Goal: Task Accomplishment & Management: Manage account settings

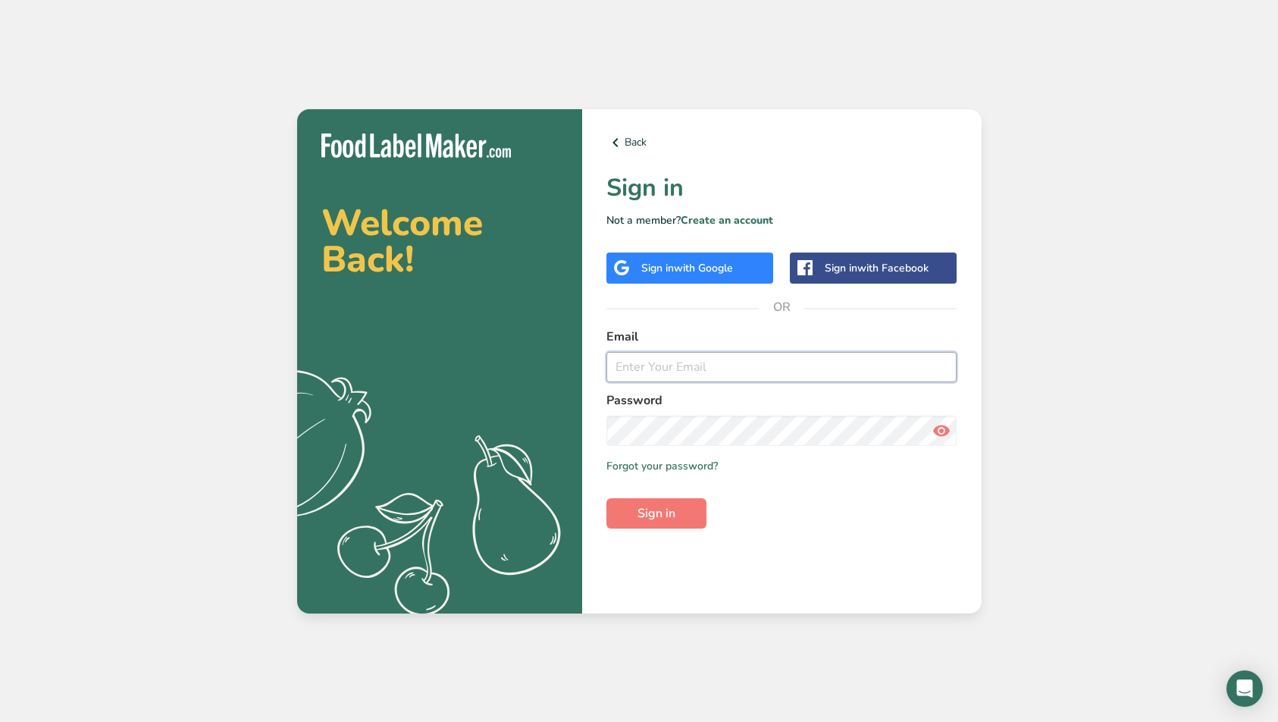
click at [631, 353] on input "email" at bounding box center [781, 367] width 351 height 30
type input "[PERSON_NAME][EMAIL_ADDRESS][DOMAIN_NAME]"
click at [633, 511] on button "Sign in" at bounding box center [656, 513] width 100 height 30
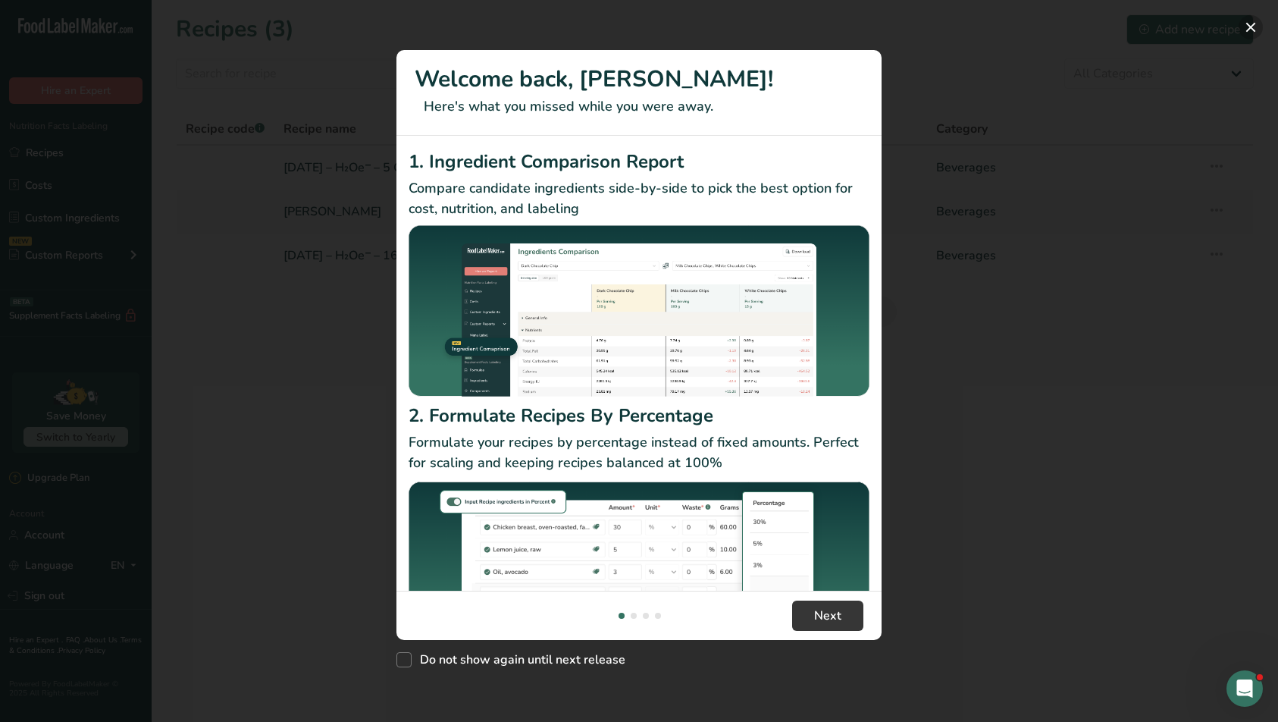
click at [1248, 20] on button "New Features" at bounding box center [1251, 27] width 24 height 24
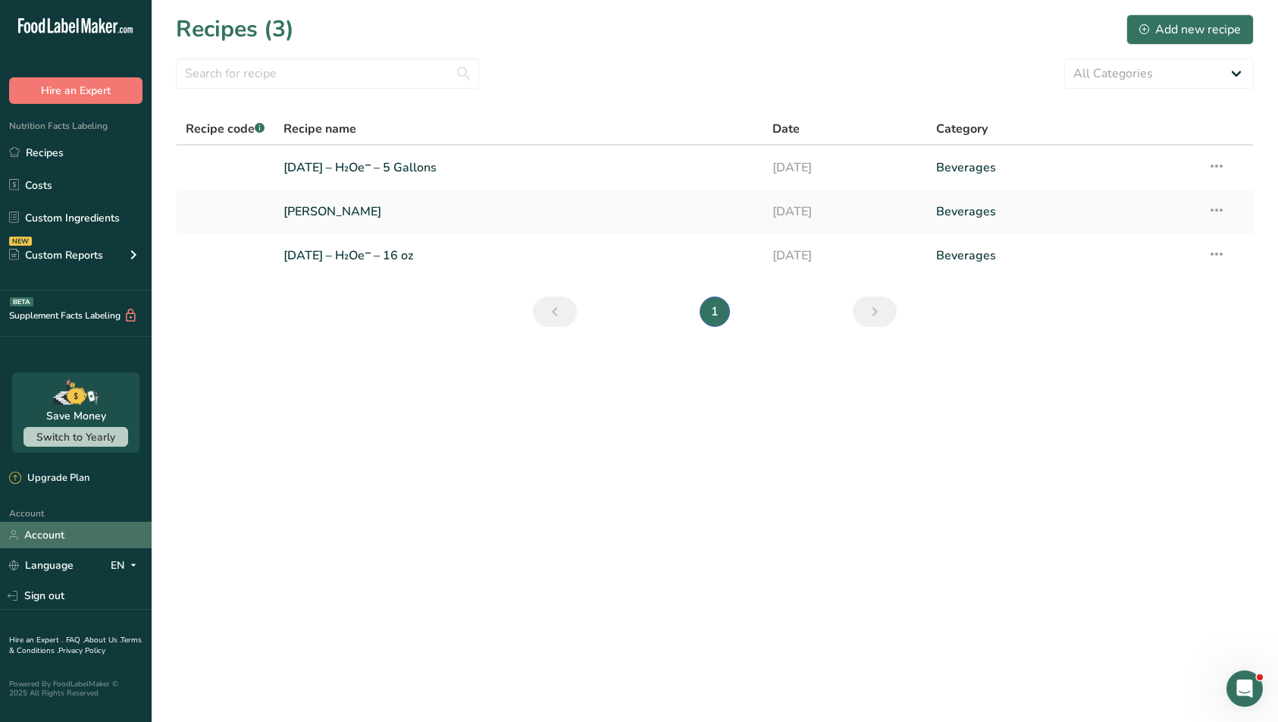
click at [72, 525] on link "Account" at bounding box center [76, 535] width 152 height 27
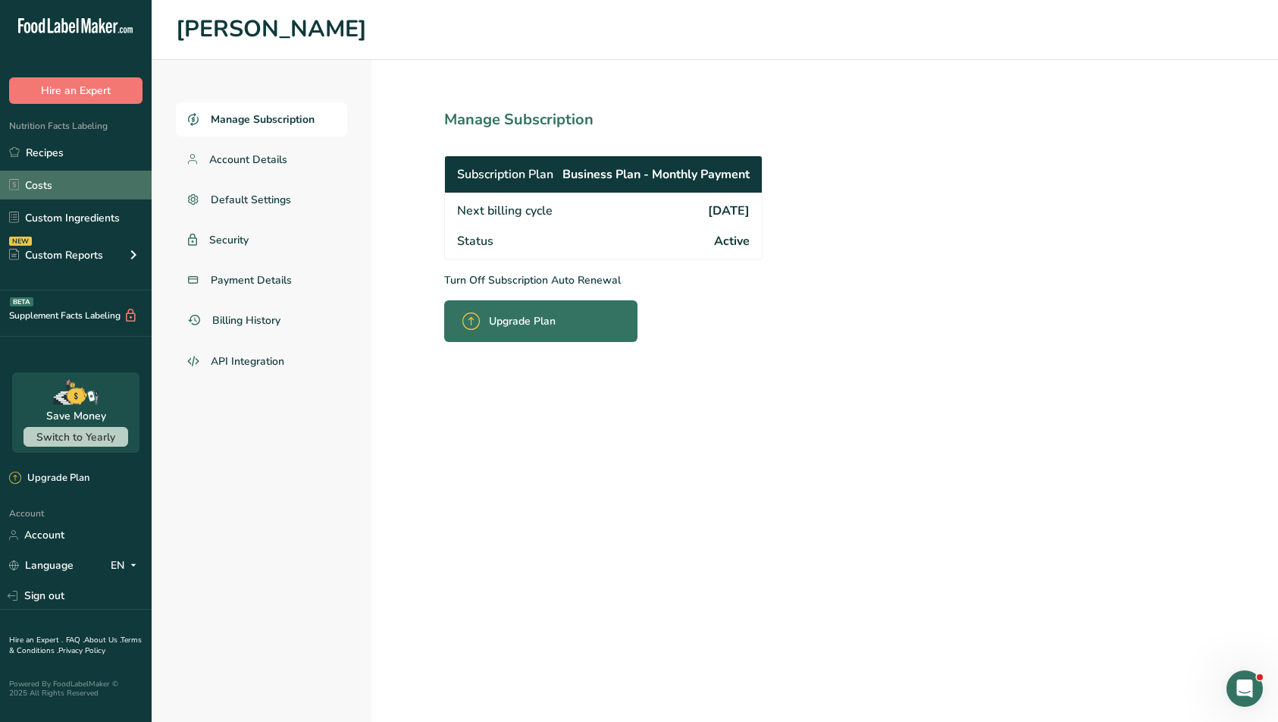
click at [78, 175] on link "Costs" at bounding box center [76, 185] width 152 height 29
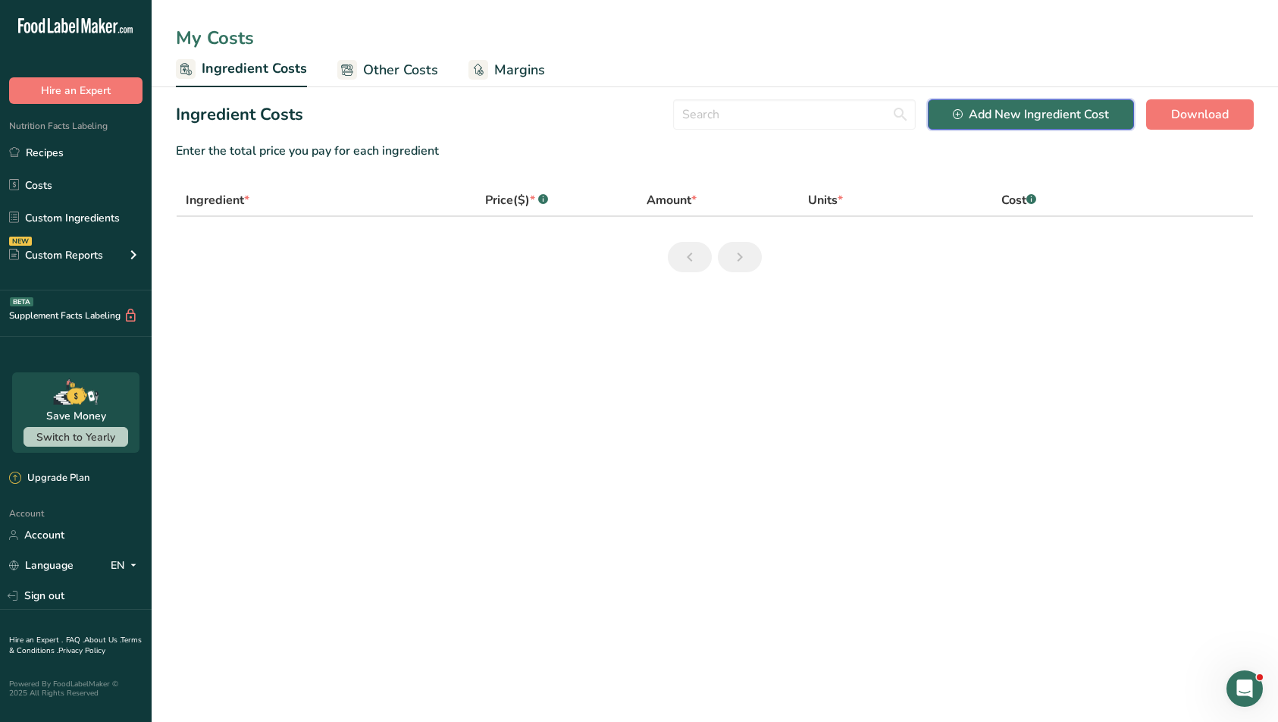
click at [979, 121] on div "Add New Ingredient Cost" at bounding box center [1031, 114] width 156 height 18
select select "Add New Ingredient Cost Modal"
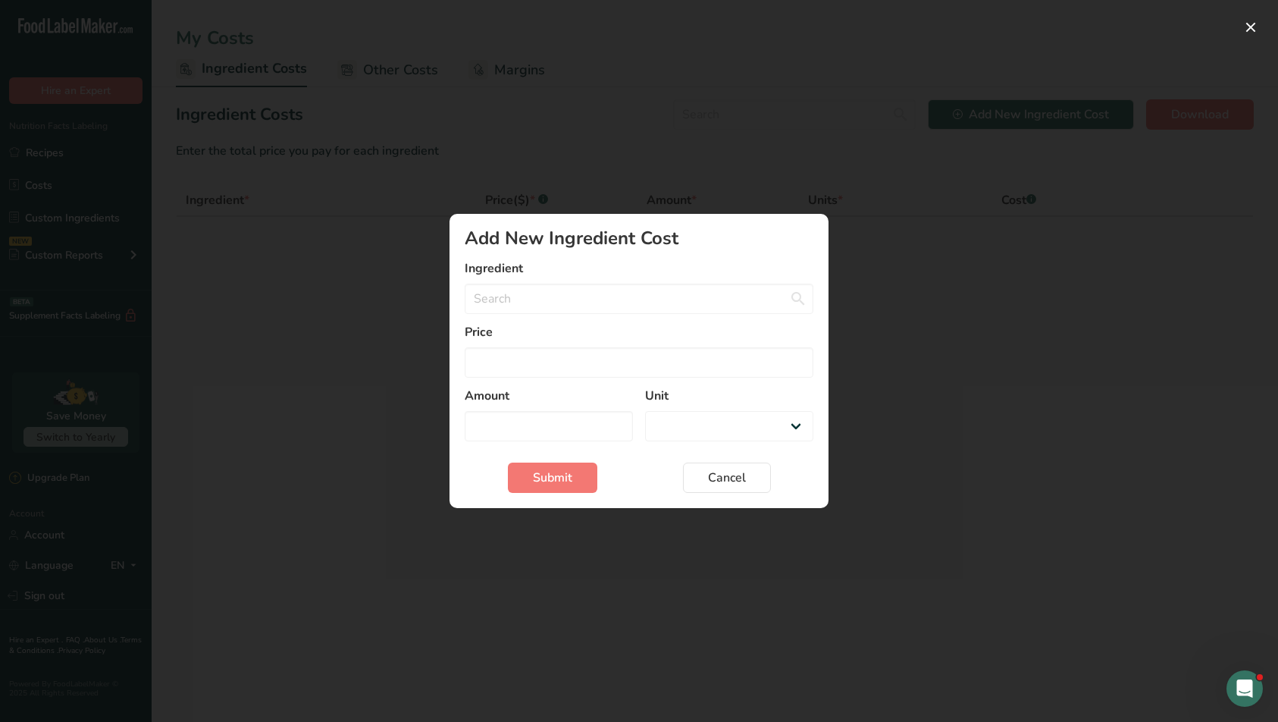
click at [584, 323] on label "Price" at bounding box center [639, 332] width 349 height 18
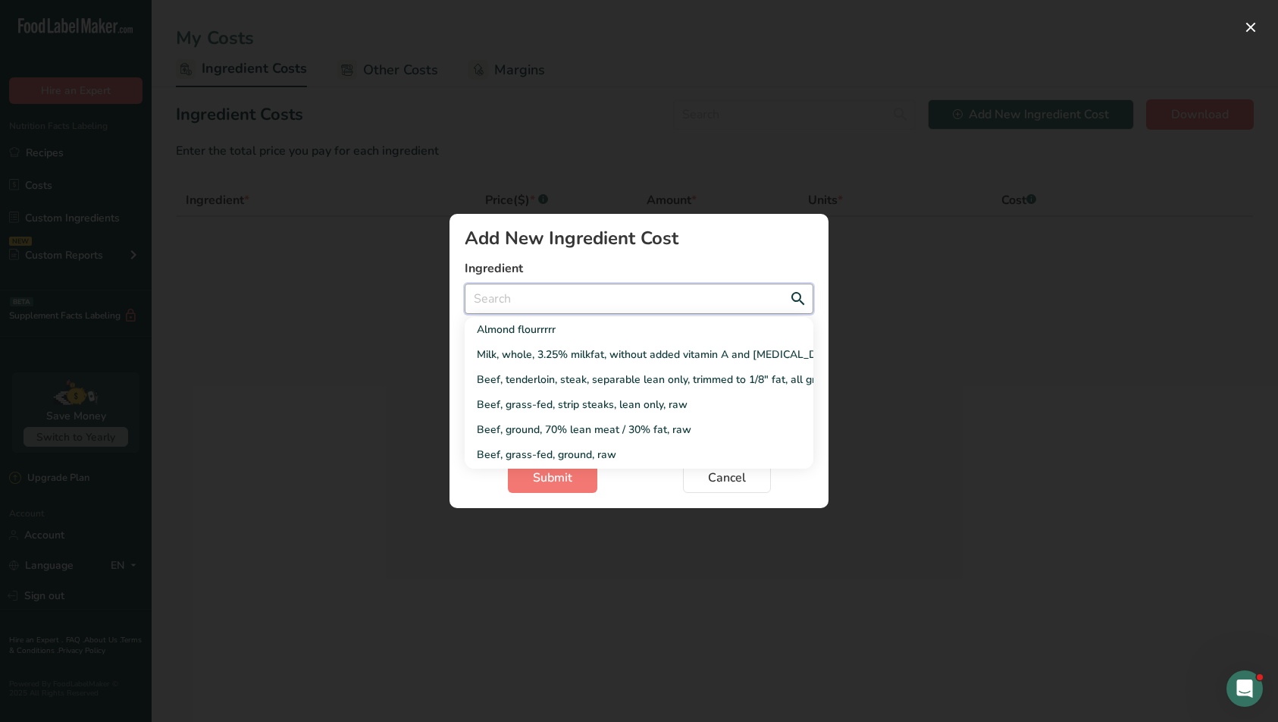
click at [591, 313] on div "Almond flourrrrr Milk, whole, 3.25% milkfat, without added vitamin A and [MEDIC…" at bounding box center [639, 299] width 349 height 30
click at [591, 312] on input "Add New Ingredient Cost Modal" at bounding box center [639, 299] width 349 height 30
type input "p"
select select "Add New Ingredient Cost Modal"
type input "po"
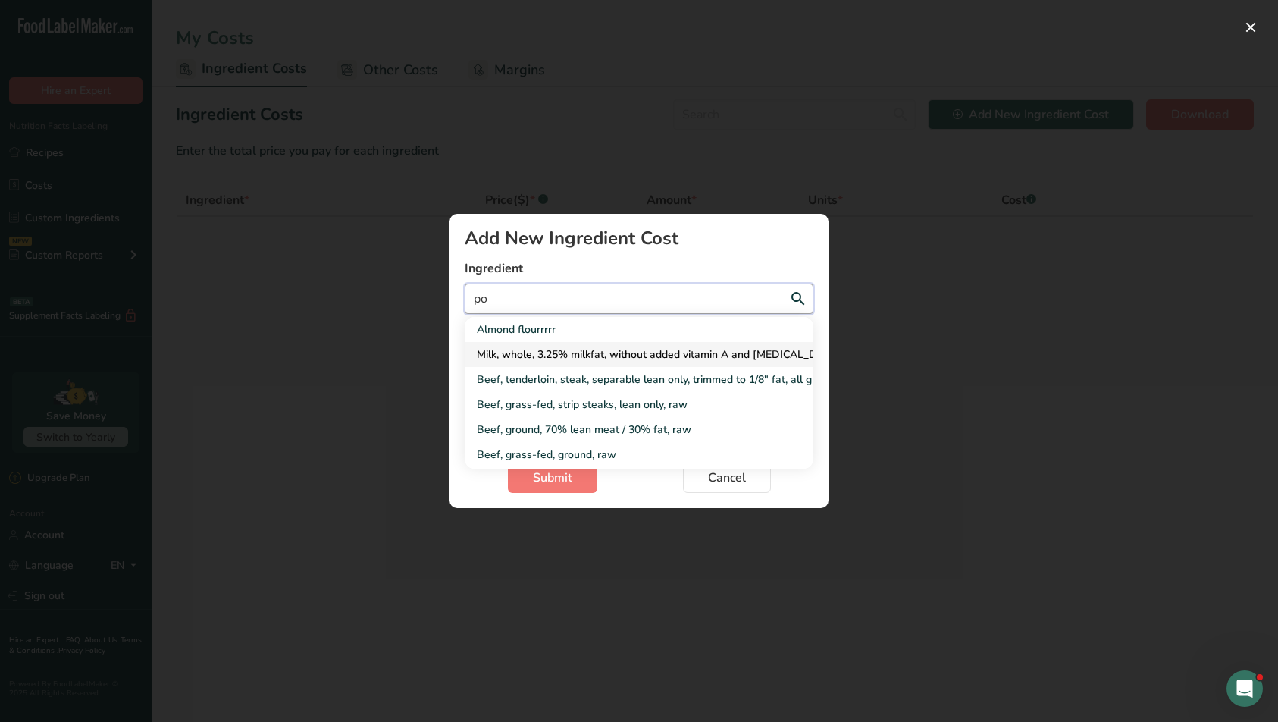
select select "Add New Ingredient Cost Modal"
type input "pot"
select select "Add New Ingredient Cost Modal"
type input "pota"
select select "Add New Ingredient Cost Modal"
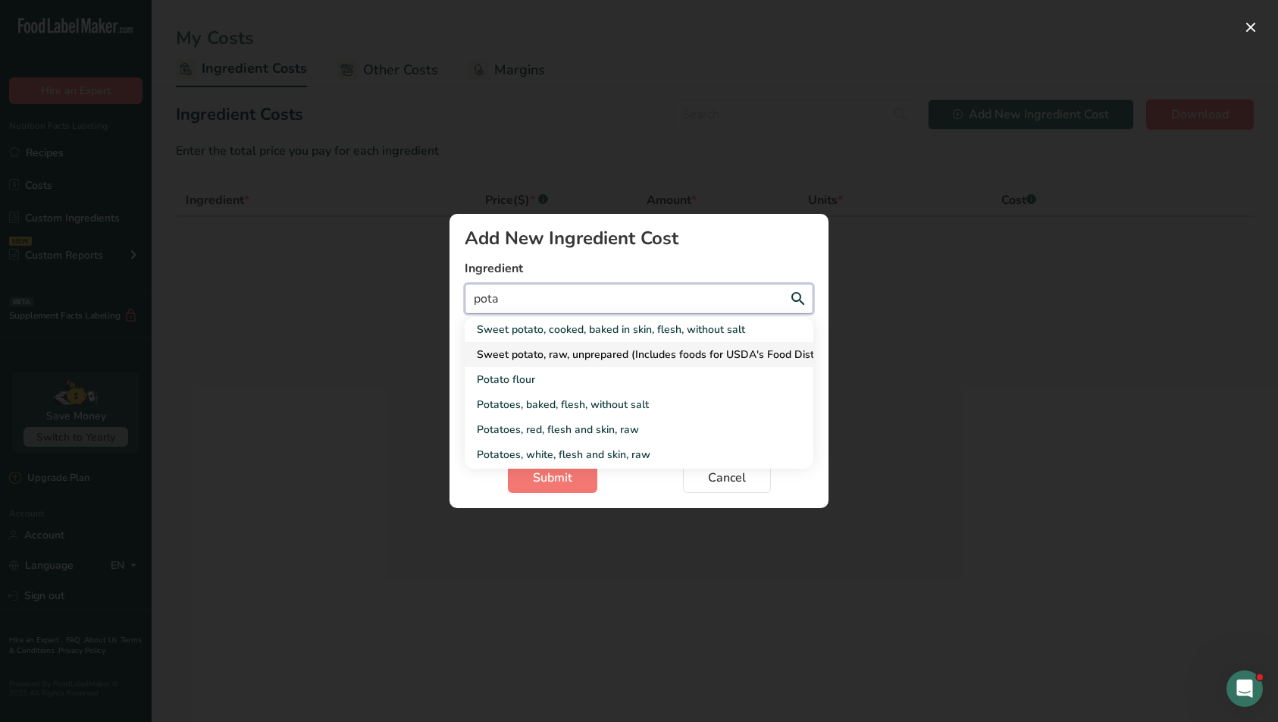
type input "potas"
select select "Add New Ingredient Cost Modal"
type input "potass"
select select "Add New Ingredient Cost Modal"
type input "potassi"
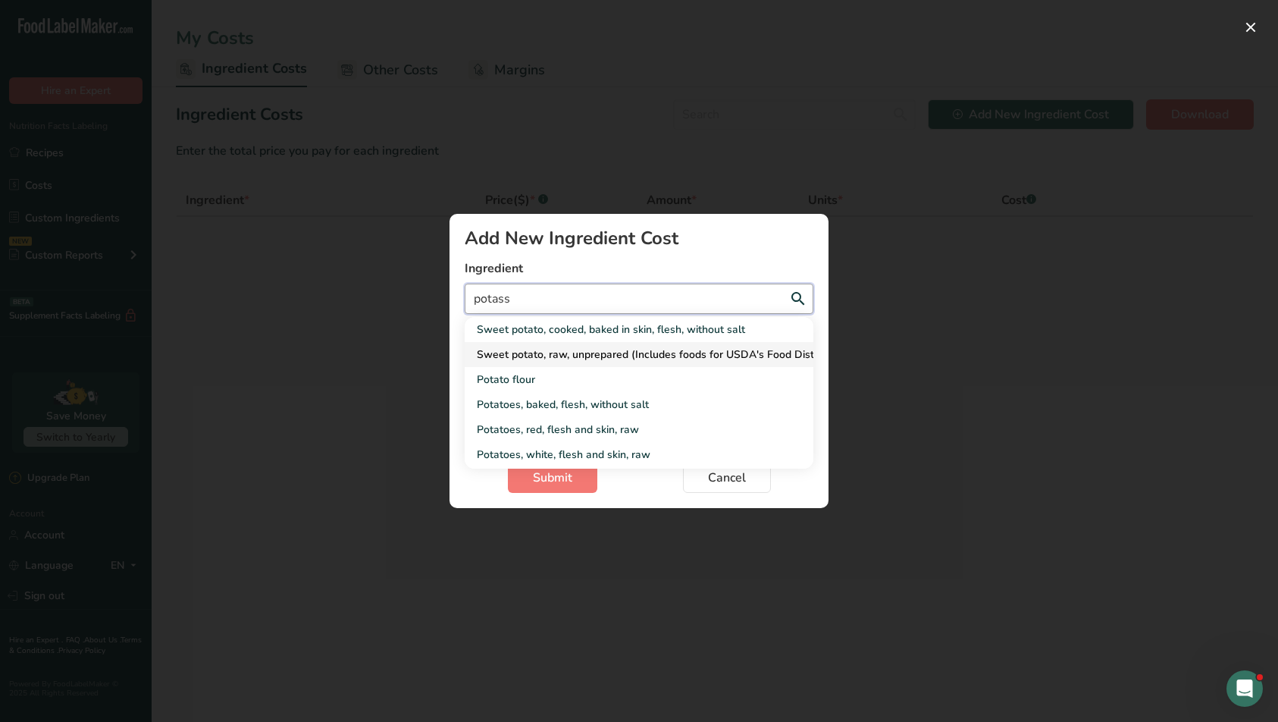
select select "Add New Ingredient Cost Modal"
type input "potassiu"
select select "Add New Ingredient Cost Modal"
type input "potassium"
select select "Add New Ingredient Cost Modal"
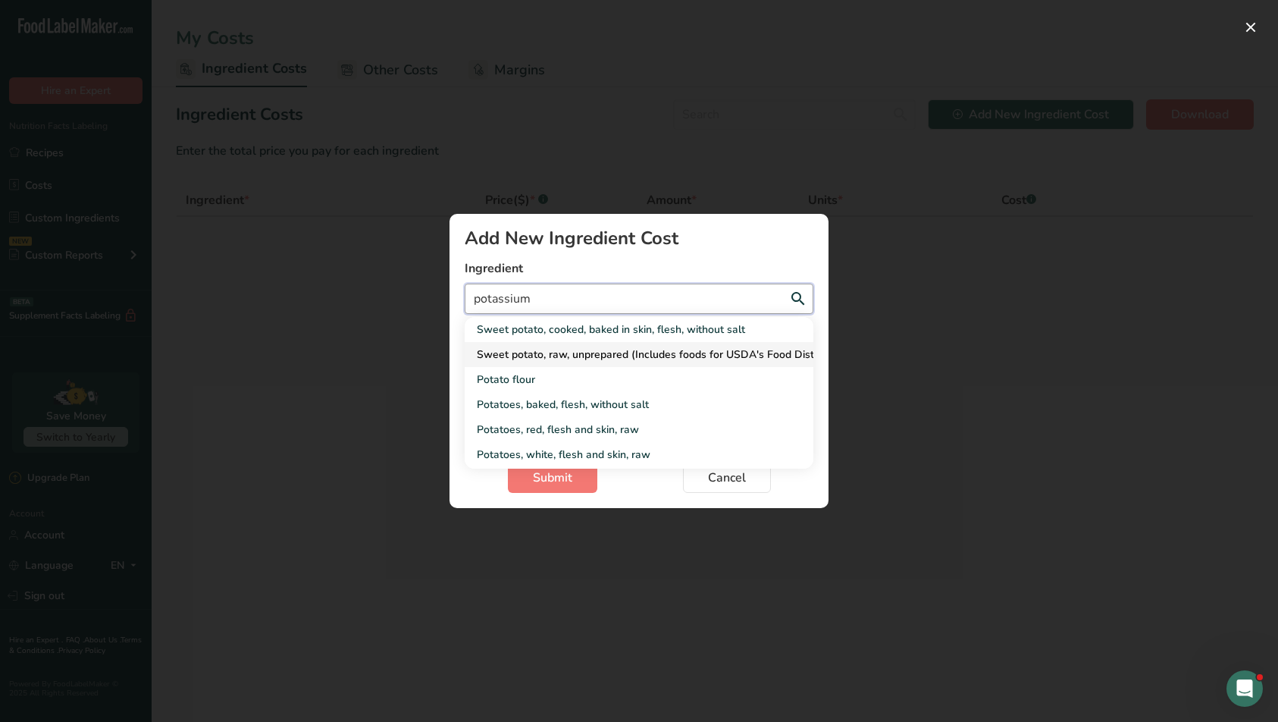
type input "potassium"
select select "Add New Ingredient Cost Modal"
type input "potassium c"
select select "Add New Ingredient Cost Modal"
type input "potassium ci"
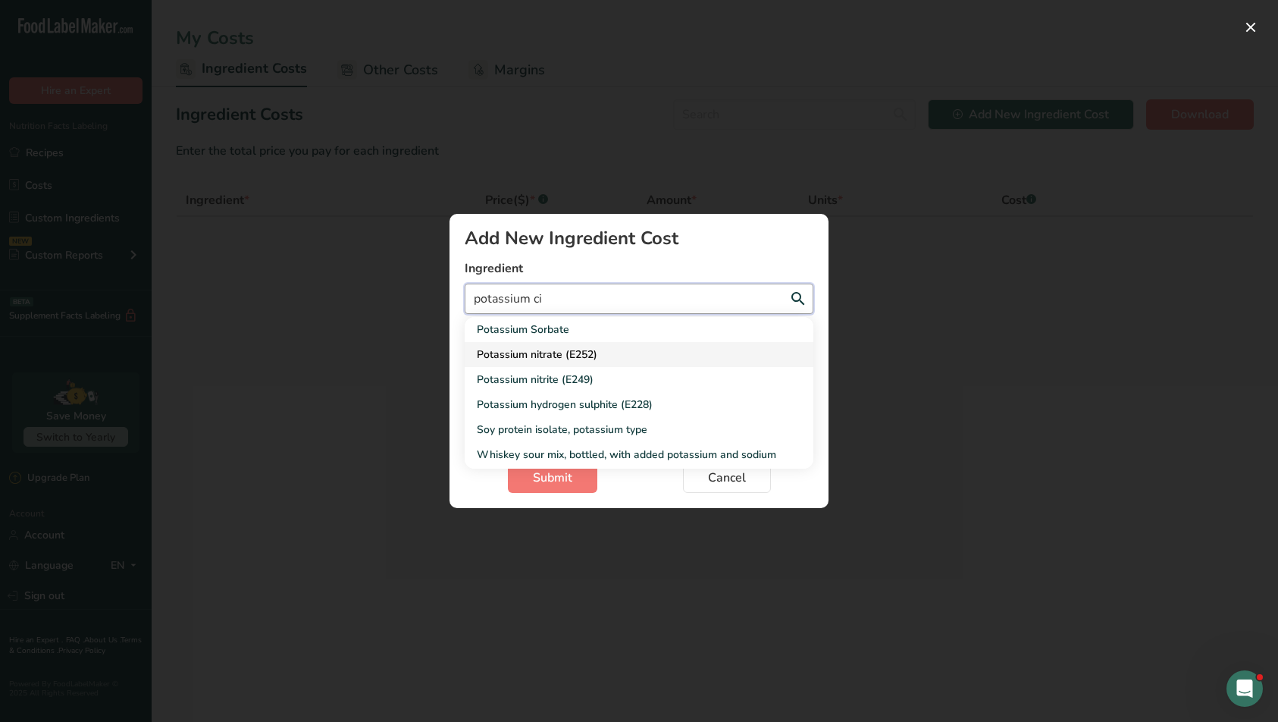
select select "Add New Ingredient Cost Modal"
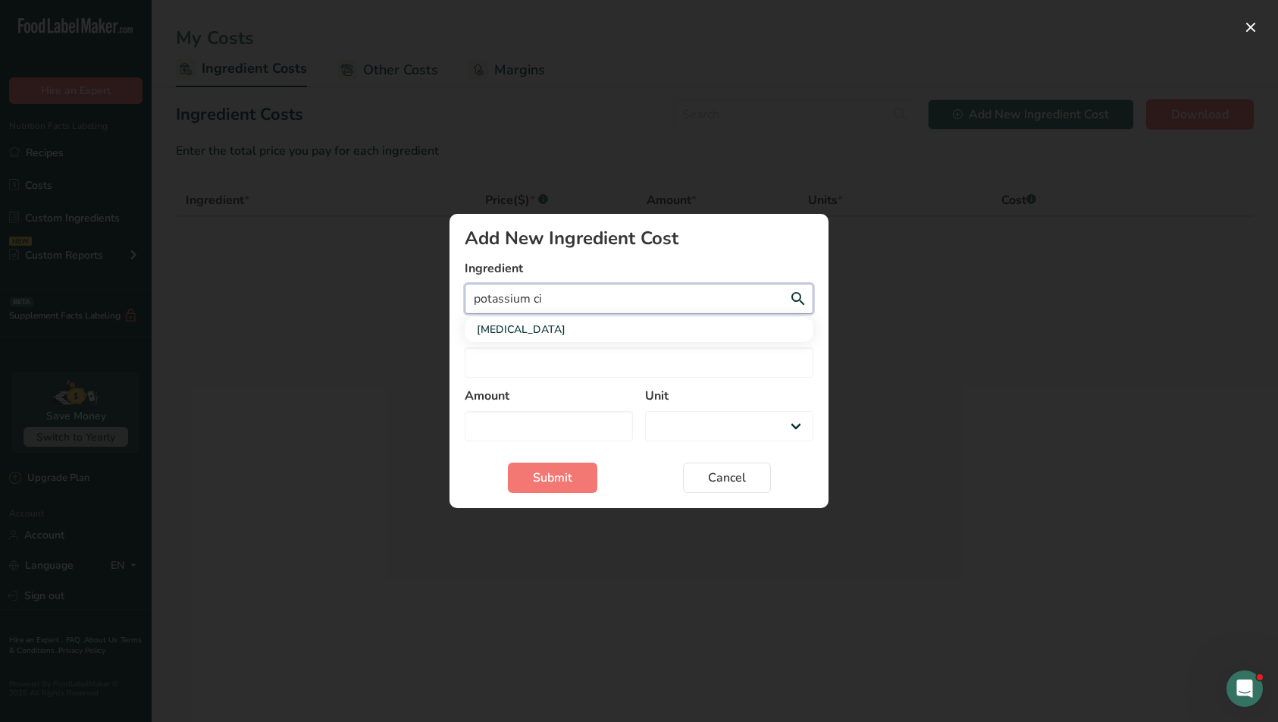
type input "potassium c"
select select "Add New Ingredient Cost Modal"
type input "potassium"
select select "Add New Ingredient Cost Modal"
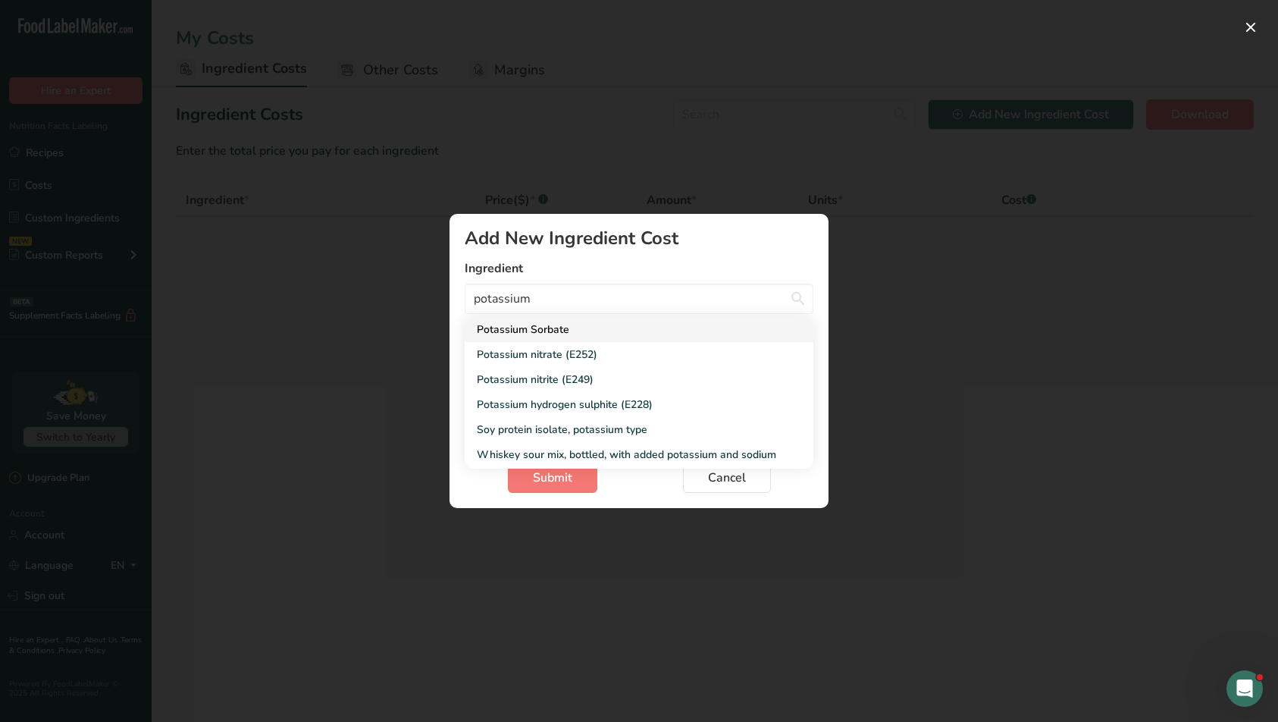
click at [626, 321] on div "Potassium Sorbate" at bounding box center [627, 329] width 300 height 16
type input "Potassium Sorbate"
select select "Add New Ingredient Cost Modal"
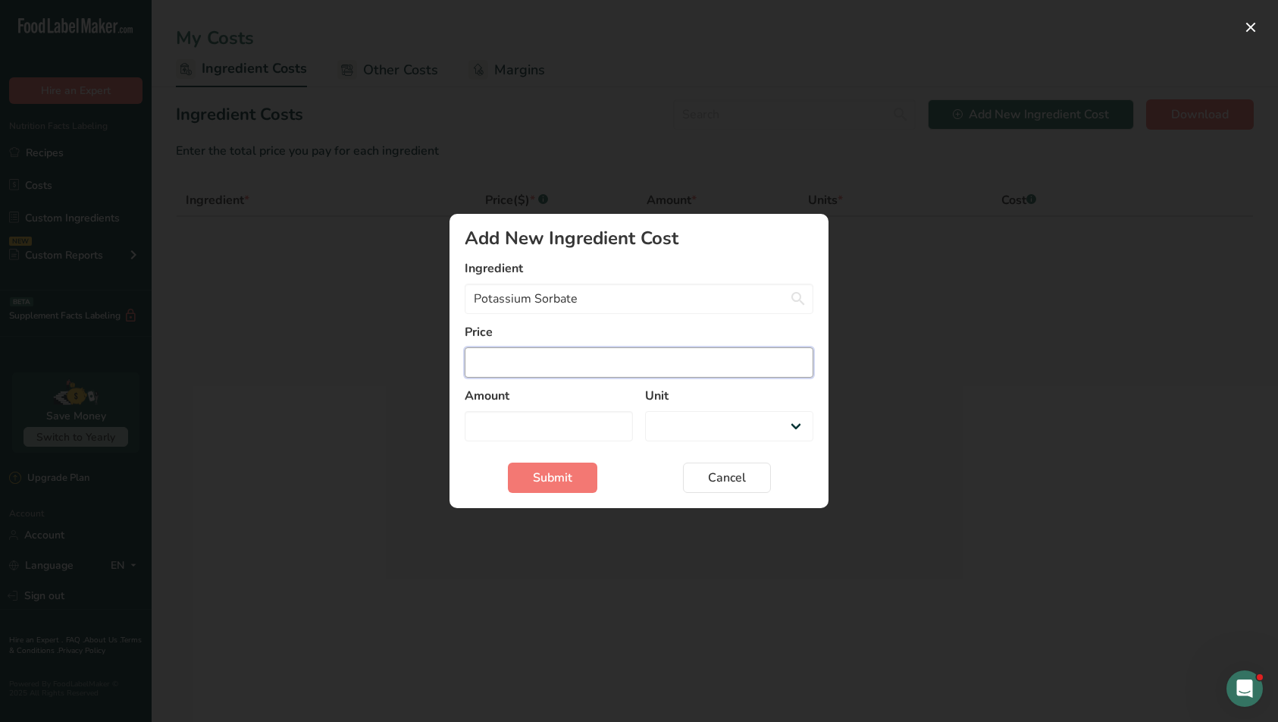
click at [600, 363] on input "Add New Ingredient Cost Modal" at bounding box center [639, 362] width 349 height 30
click at [703, 470] on button "Cancel" at bounding box center [727, 477] width 88 height 30
select select "Add New Ingredient Cost Modal"
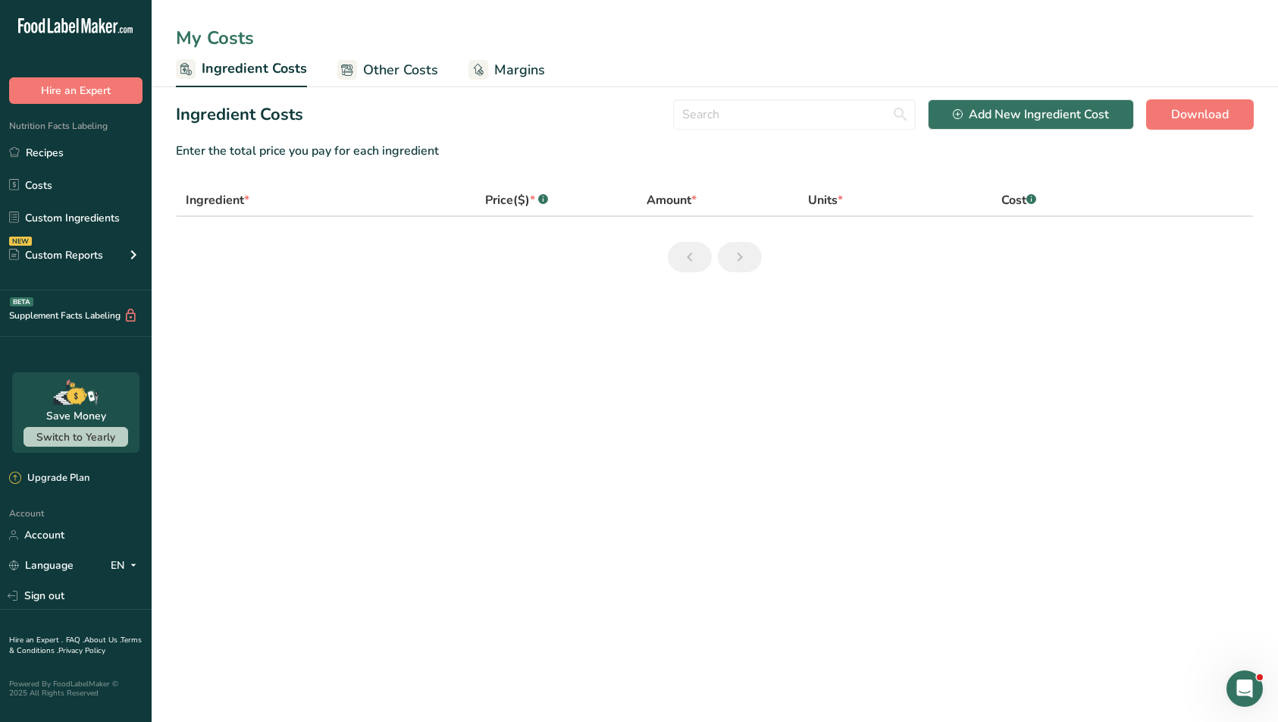
click at [391, 76] on span "Other Costs" at bounding box center [400, 70] width 75 height 20
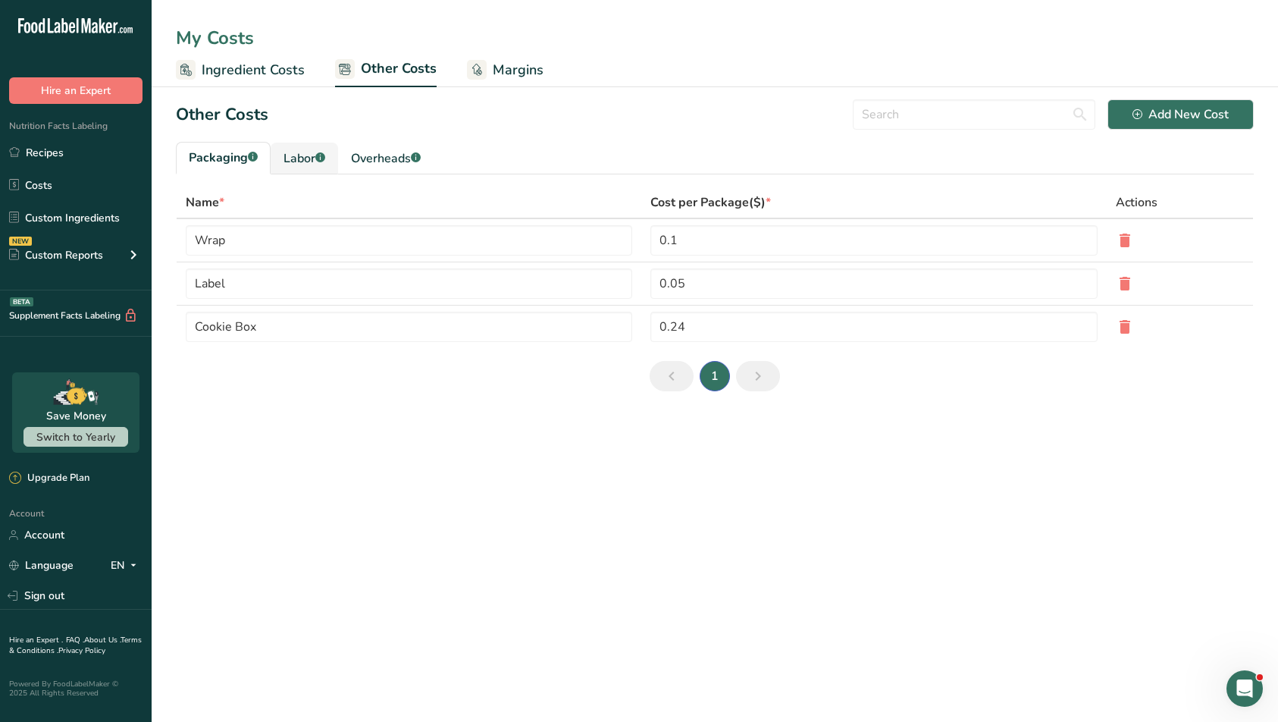
click at [338, 155] on link "Labor .a-a{fill:#347362;}.b-a{fill:#fff;}" at bounding box center [304, 159] width 67 height 32
type input "[PERSON_NAME]"
type input "Chef"
type input "9.3"
select select "1"
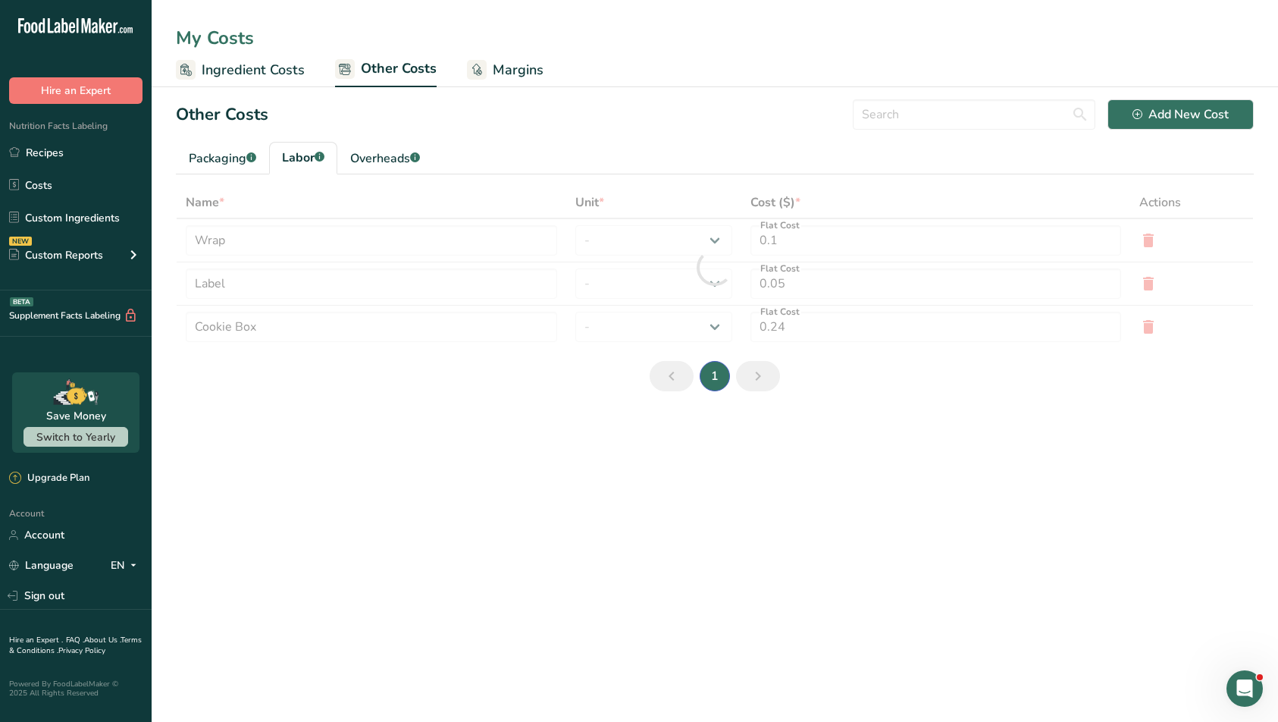
type input "3"
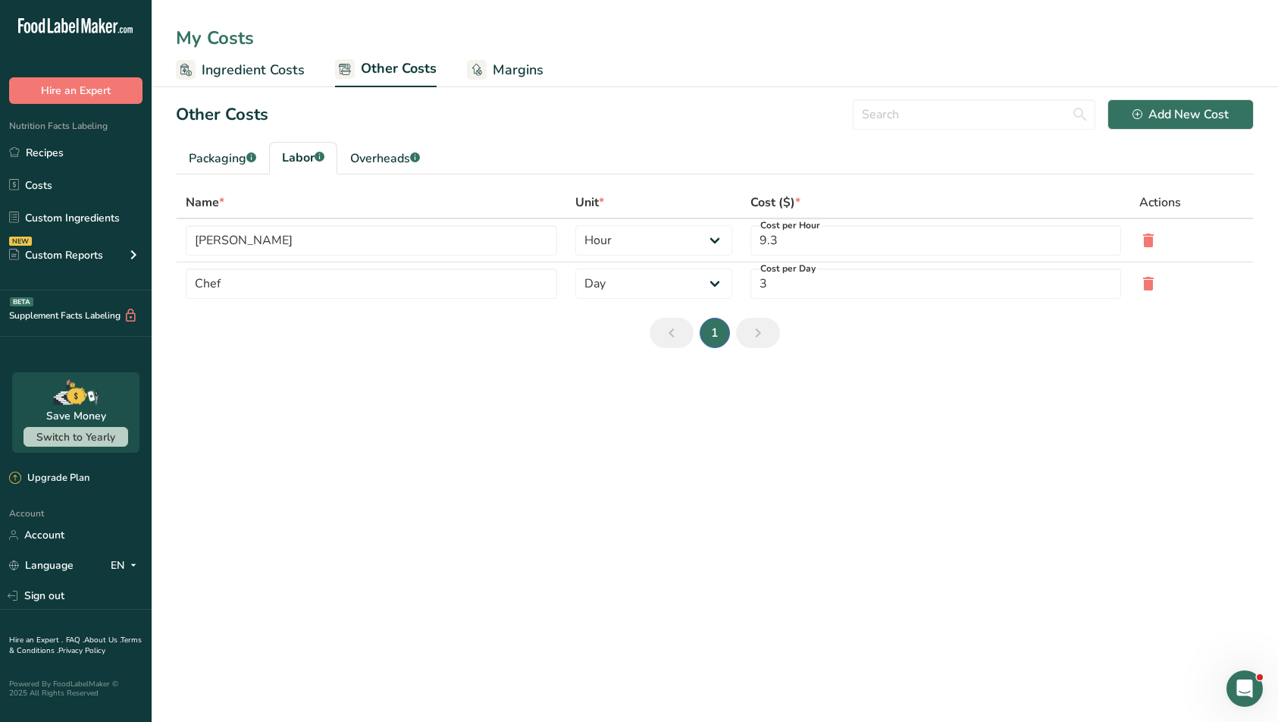
drag, startPoint x: 340, startPoint y: 155, endPoint x: 342, endPoint y: 176, distance: 20.5
click at [342, 176] on section "Other Costs Add New Cost Packaging .a-a{fill:#347362;}.b-a{fill:#fff;} Labor .a…" at bounding box center [715, 229] width 1126 height 285
click at [360, 160] on div "Overheads .a-a{fill:#347362;}.b-a{fill:#fff;}" at bounding box center [385, 158] width 70 height 18
type input "Electricity"
type input "Gas"
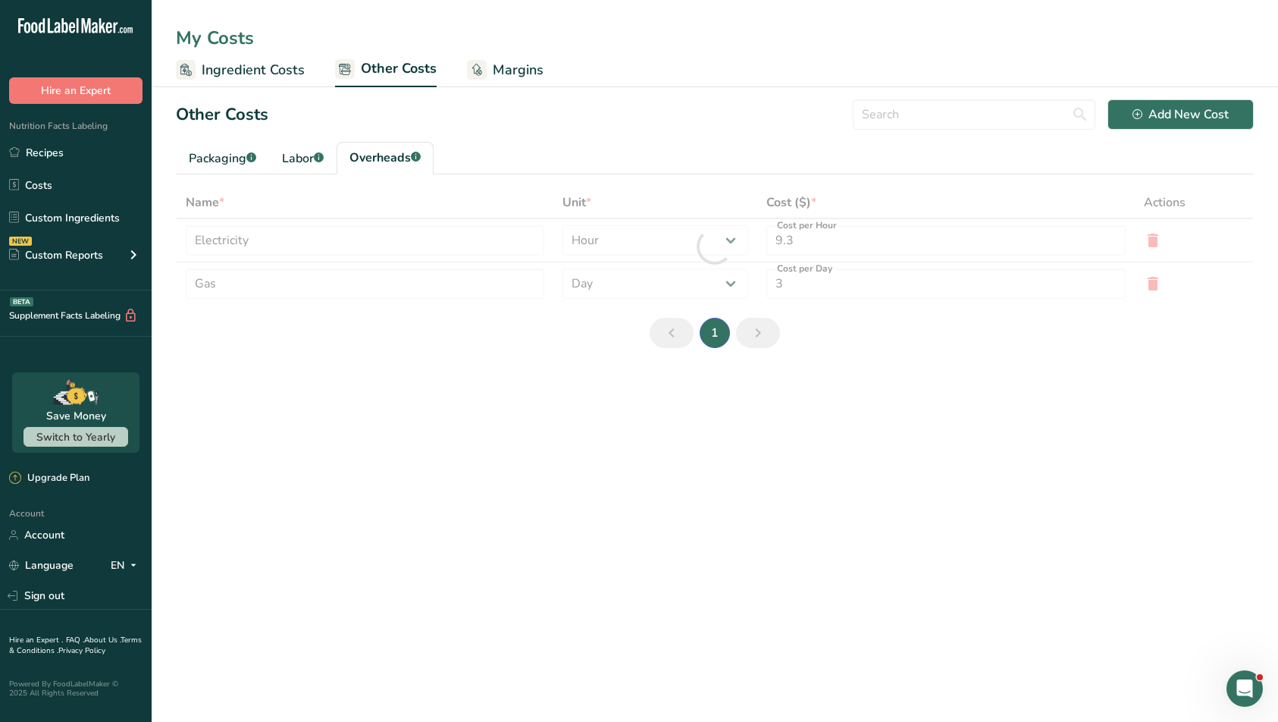
type input "5"
type input "1"
select select "1"
click at [287, 157] on div "Labor .a-a{fill:#347362;}.b-a{fill:#fff;}" at bounding box center [303, 158] width 42 height 18
type input "[PERSON_NAME]"
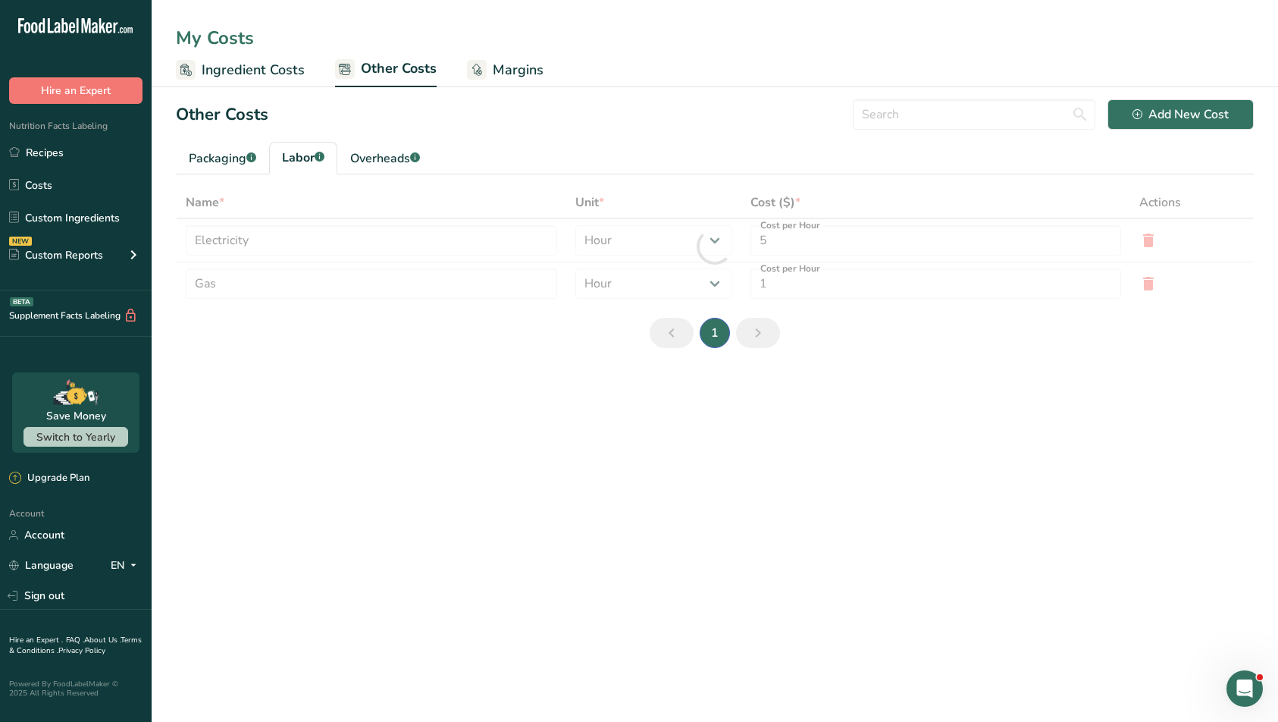
type input "Chef"
type input "9.3"
type input "3"
select select "2"
click at [237, 157] on div "Packaging .a-a{fill:#347362;}.b-a{fill:#fff;}" at bounding box center [222, 158] width 67 height 18
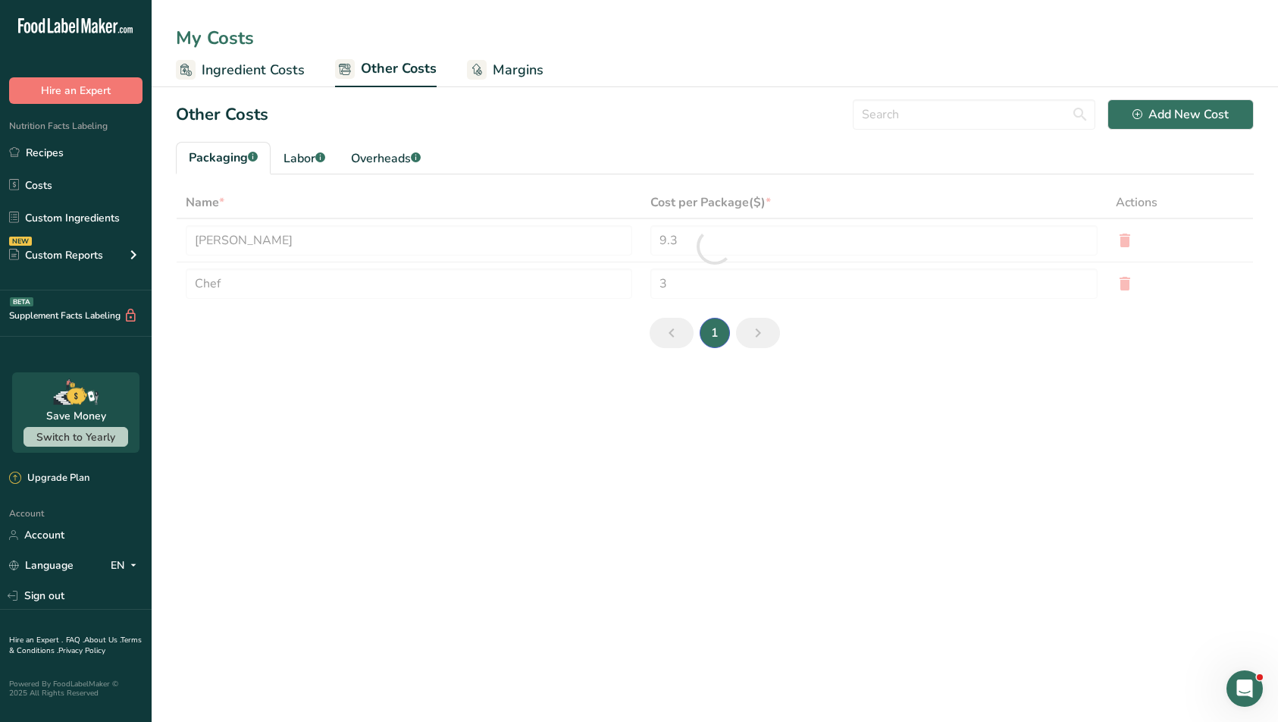
type input "Wrap"
type input "Label"
type input "0.1"
type input "0.05"
